Goal: Information Seeking & Learning: Learn about a topic

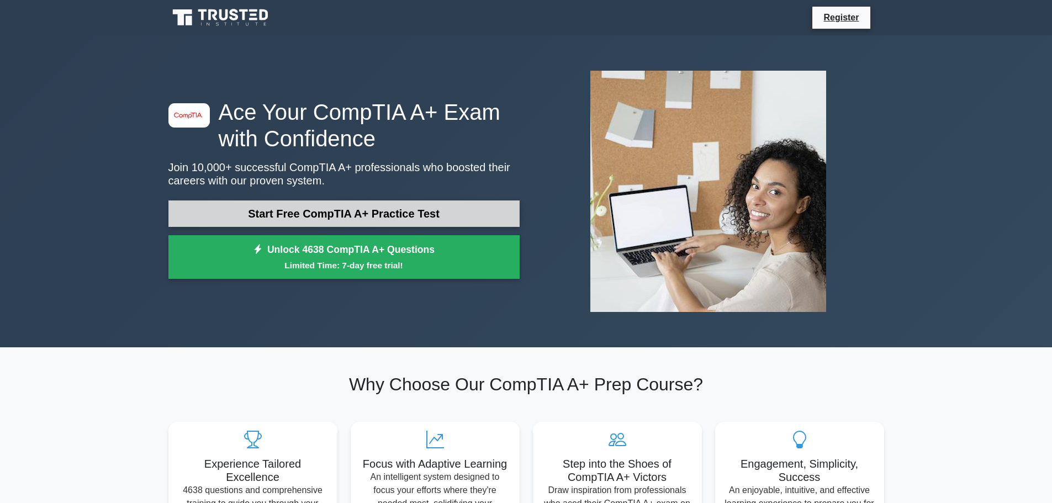
click at [374, 210] on link "Start Free CompTIA A+ Practice Test" at bounding box center [343, 213] width 351 height 27
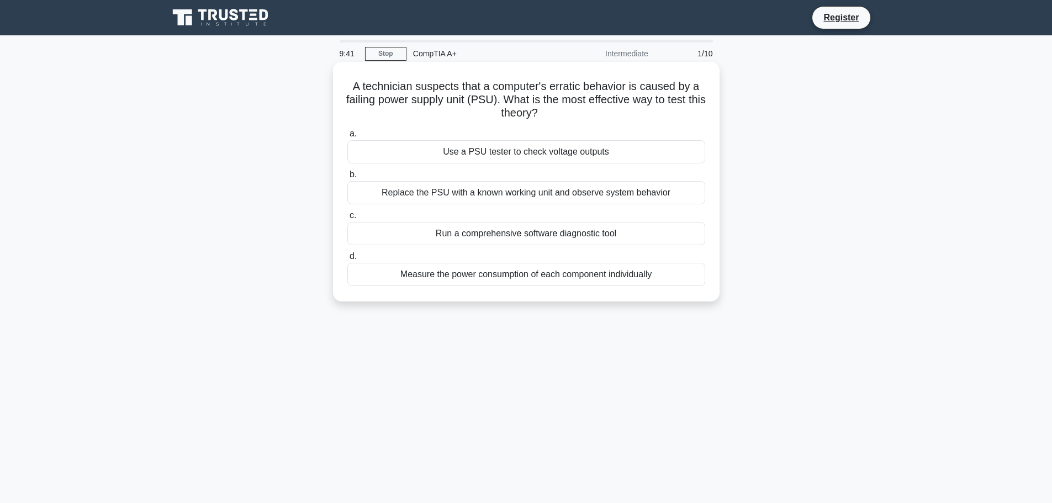
click at [575, 183] on div "Replace the PSU with a known working unit and observe system behavior" at bounding box center [526, 192] width 358 height 23
click at [347, 178] on input "b. Replace the PSU with a known working unit and observe system behavior" at bounding box center [347, 174] width 0 height 7
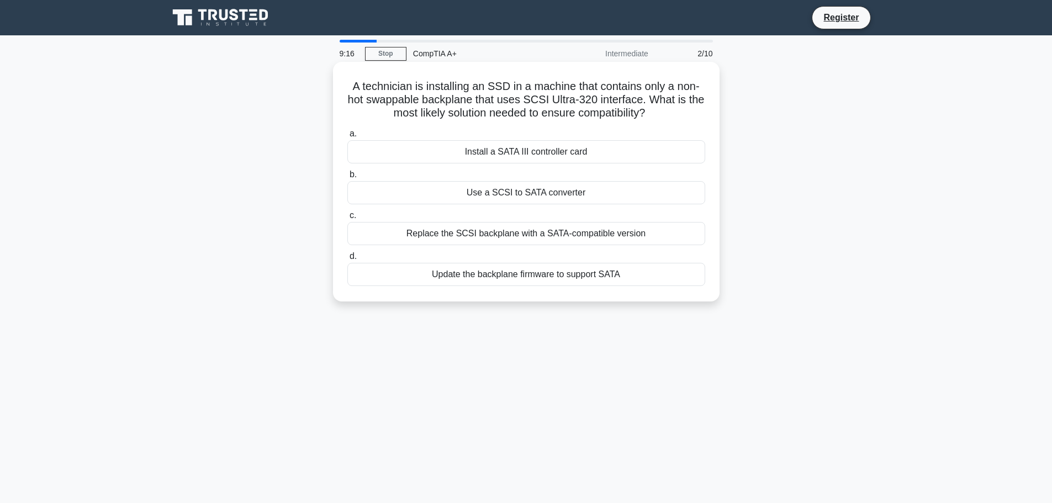
click at [545, 199] on div "Use a SCSI to SATA converter" at bounding box center [526, 192] width 358 height 23
click at [347, 178] on input "b. Use a SCSI to SATA converter" at bounding box center [347, 174] width 0 height 7
